Goal: Navigation & Orientation: Go to known website

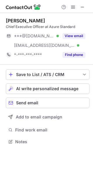
scroll to position [137, 93]
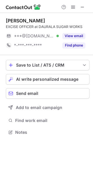
scroll to position [128, 93]
